Goal: Transaction & Acquisition: Purchase product/service

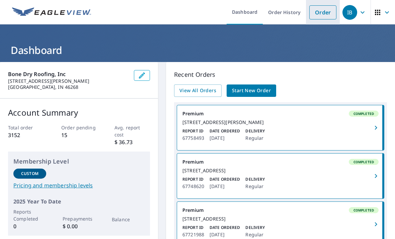
click at [325, 9] on link "Order" at bounding box center [322, 12] width 27 height 14
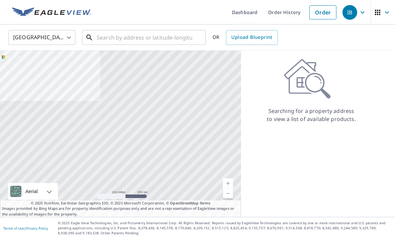
click at [128, 39] on input "text" at bounding box center [144, 37] width 95 height 19
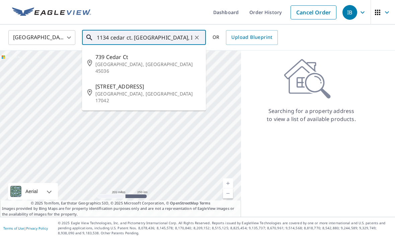
type input "1134 cedar ct. [GEOGRAPHIC_DATA], IN"
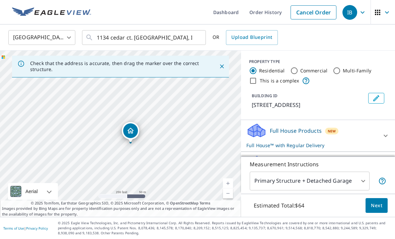
click at [230, 188] on link "Current Level 17, Zoom In" at bounding box center [228, 183] width 10 height 10
click at [231, 188] on link "Current Level 18, Zoom In" at bounding box center [228, 183] width 10 height 10
click at [227, 188] on link "Current Level 19, Zoom In" at bounding box center [228, 183] width 10 height 10
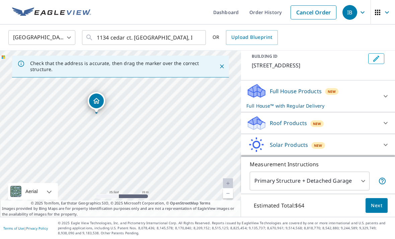
scroll to position [39, 0]
click at [354, 201] on body "IB IB Dashboard Order History Cancel Order IB [GEOGRAPHIC_DATA] [GEOGRAPHIC_DAT…" at bounding box center [197, 119] width 395 height 239
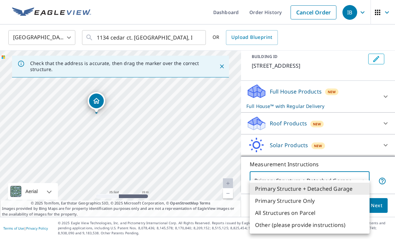
click at [301, 202] on li "Primary Structure Only" at bounding box center [310, 200] width 120 height 12
type input "2"
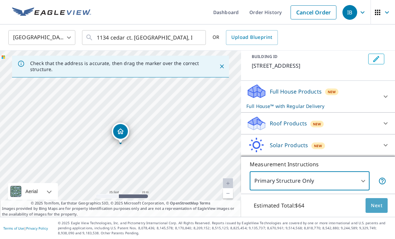
click at [377, 209] on span "Next" at bounding box center [376, 205] width 11 height 8
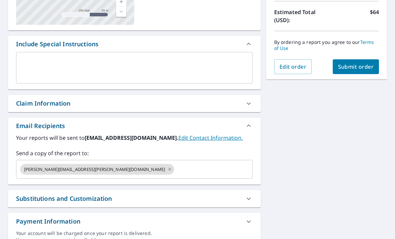
scroll to position [149, 0]
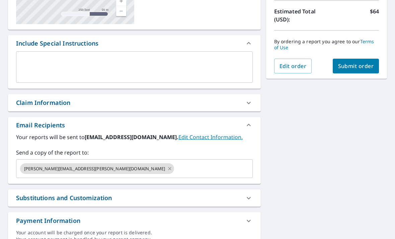
click at [167, 167] on icon at bounding box center [169, 168] width 5 height 7
checkbox input "true"
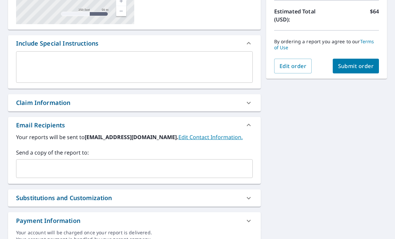
click at [99, 170] on input "text" at bounding box center [129, 168] width 220 height 13
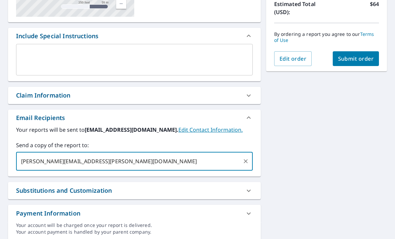
scroll to position [156, 0]
type input "[PERSON_NAME][EMAIL_ADDRESS][PERSON_NAME][DOMAIN_NAME]"
click at [361, 60] on span "Submit order" at bounding box center [356, 58] width 36 height 7
checkbox input "true"
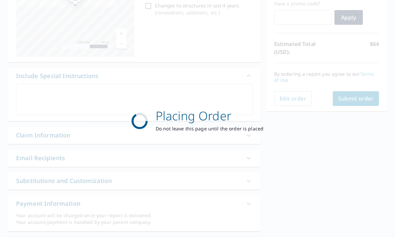
scroll to position [115, 0]
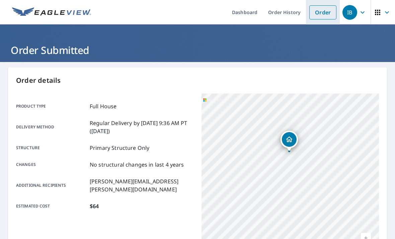
click at [314, 19] on link "Order" at bounding box center [322, 12] width 27 height 14
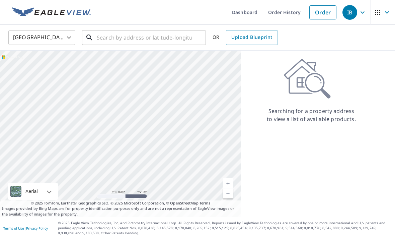
click at [146, 36] on input "text" at bounding box center [144, 37] width 95 height 19
